Goal: Task Accomplishment & Management: Complete application form

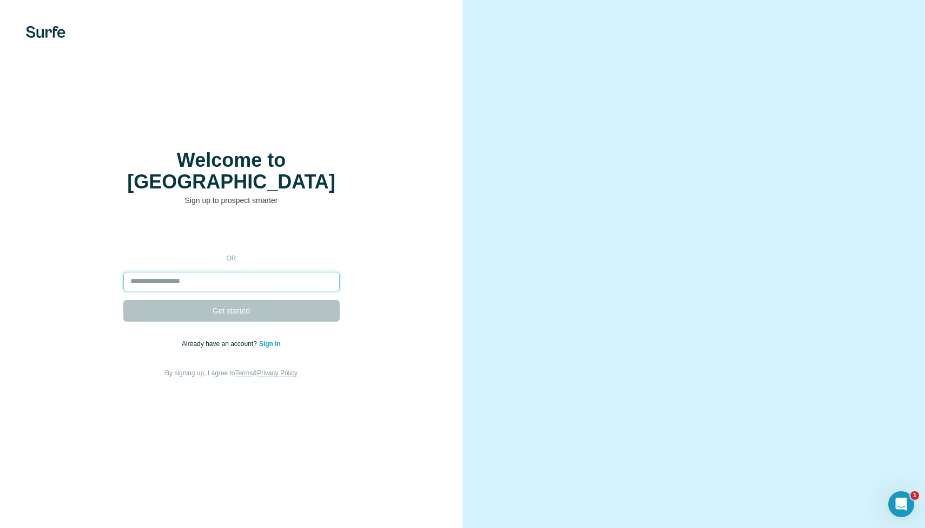
click at [240, 275] on input "email" at bounding box center [231, 281] width 216 height 19
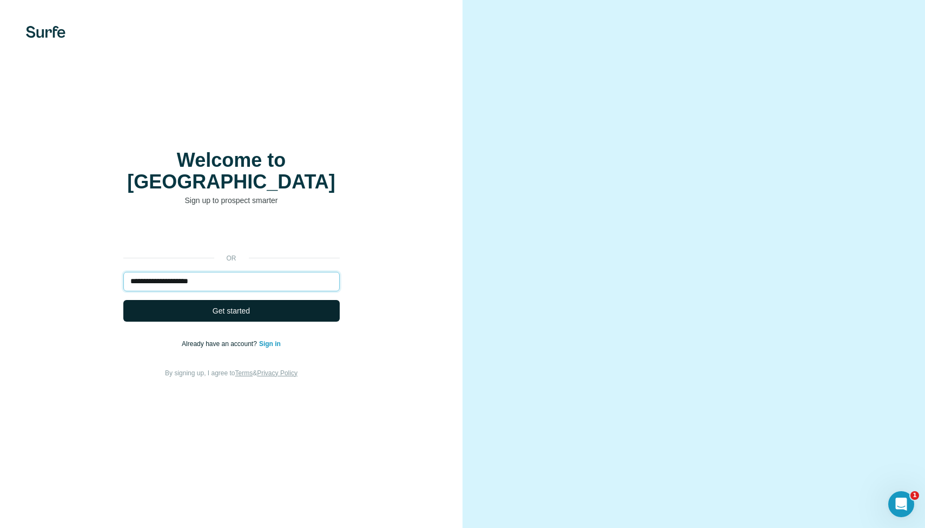
type input "**********"
click at [188, 300] on button "Get started" at bounding box center [231, 311] width 216 height 22
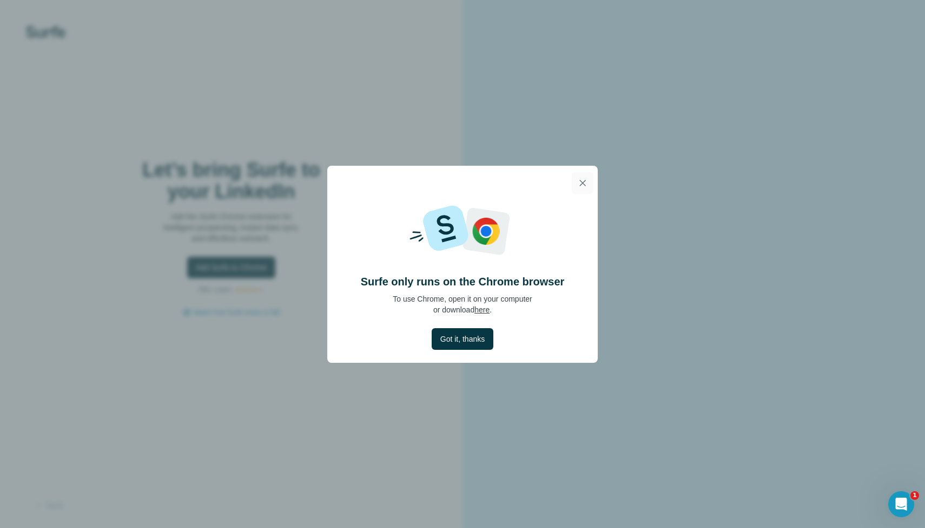
click at [582, 182] on icon "button" at bounding box center [583, 183] width 6 height 6
